Goal: Navigation & Orientation: Understand site structure

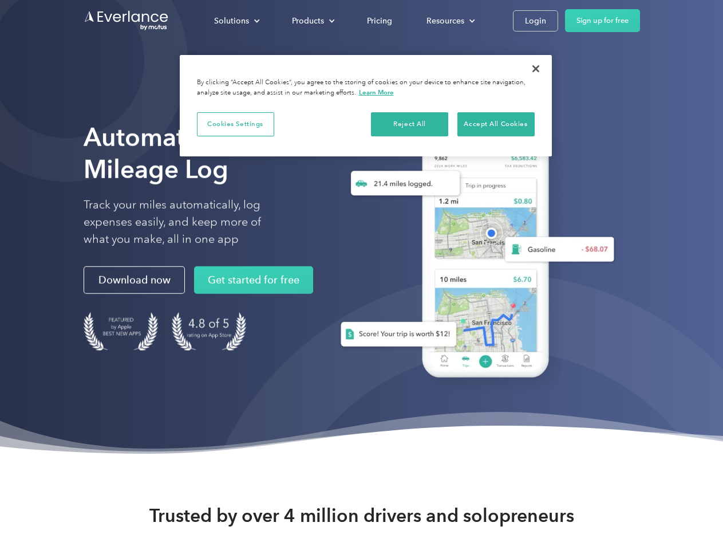
click at [237, 21] on div "Solutions" at bounding box center [231, 21] width 35 height 14
click at [312, 21] on div "Products" at bounding box center [308, 21] width 32 height 14
click at [450, 21] on div "Resources" at bounding box center [446, 21] width 38 height 14
click at [235, 124] on button "Cookies Settings" at bounding box center [235, 124] width 77 height 24
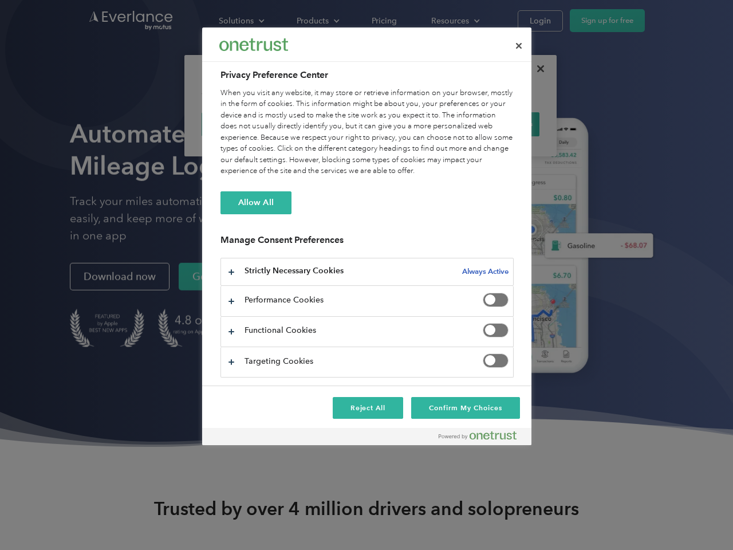
click at [410, 124] on div "When you visit any website, it may store or retrieve information on your browse…" at bounding box center [367, 132] width 293 height 89
click at [496, 124] on div "When you visit any website, it may store or retrieve information on your browse…" at bounding box center [367, 132] width 293 height 89
click at [536, 69] on div at bounding box center [366, 275] width 733 height 550
